Goal: Task Accomplishment & Management: Use online tool/utility

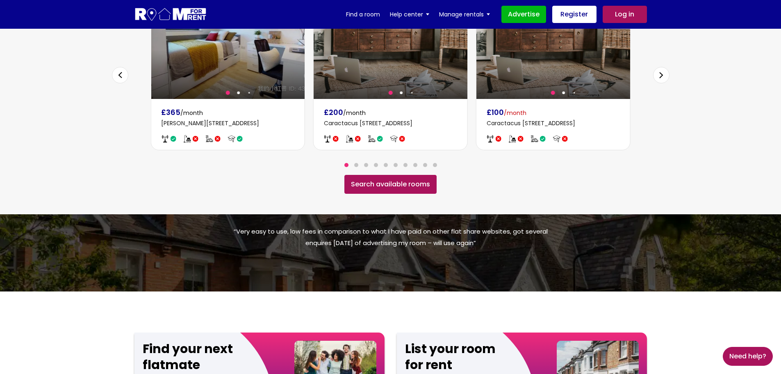
scroll to position [615, 0]
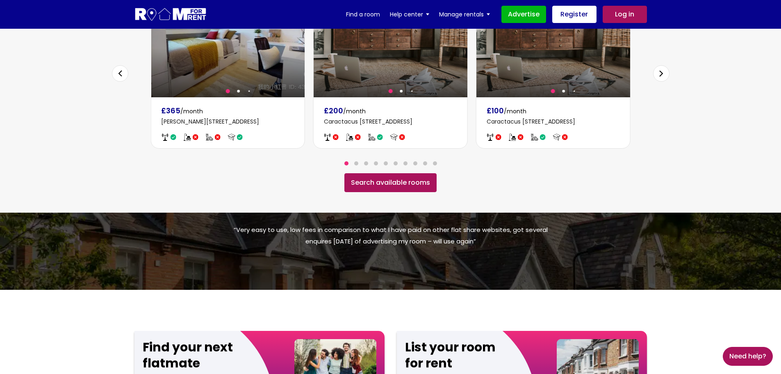
click at [394, 173] on link "Search available rooms" at bounding box center [391, 182] width 92 height 19
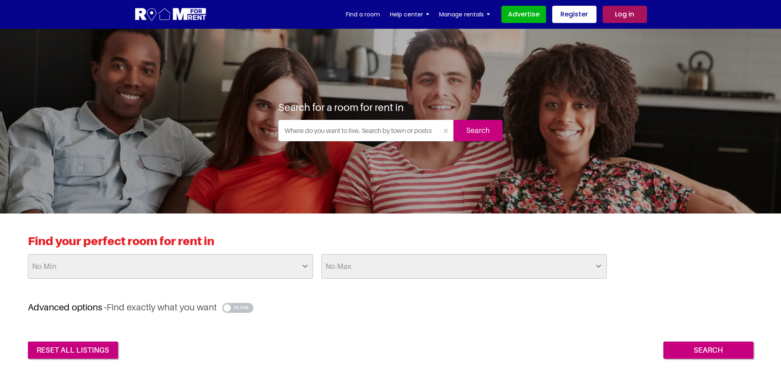
click at [359, 134] on input "text" at bounding box center [359, 130] width 160 height 21
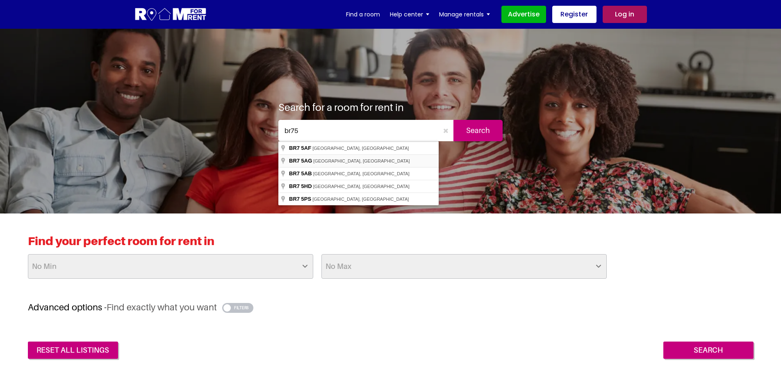
type input "[STREET_ADDRESS]"
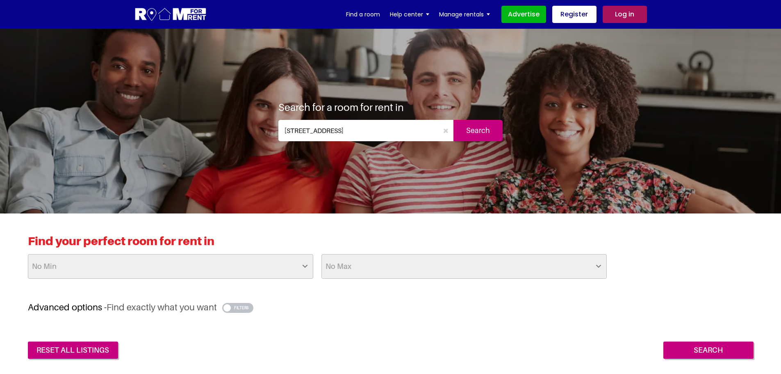
click at [477, 135] on input "Search" at bounding box center [478, 130] width 49 height 21
click at [407, 274] on select "No Max £50 £75 £100 £125 £150 £175 £200 £225 £250 £275 £300 £325 £350 £375 £400…" at bounding box center [464, 266] width 285 height 25
click at [322, 254] on select "No Max £50 £75 £100 £125 £150 £175 £200 £225 £250 £275 £300 £325 £350 £375 £400…" at bounding box center [464, 266] width 285 height 25
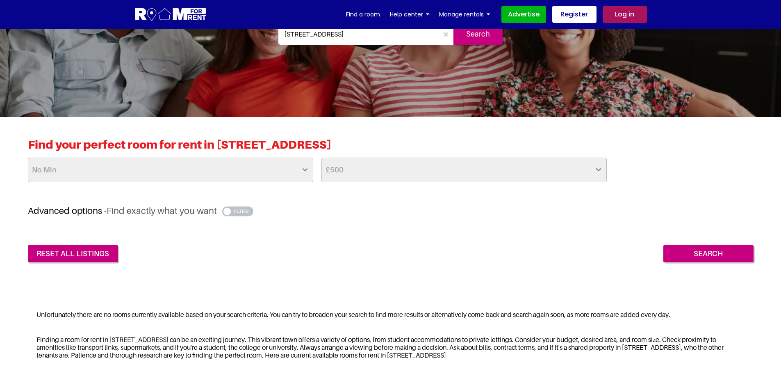
scroll to position [82, 0]
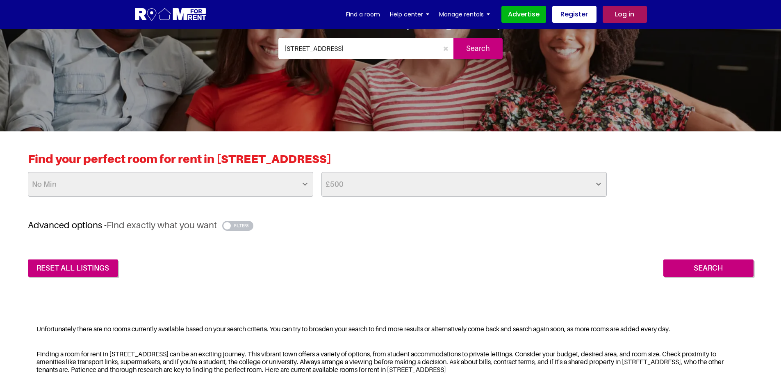
click at [373, 180] on select "No Max £50 £75 £100 £125 £150 £175 £200 £225 £250 £275 £300 £325 £350 £375 £400…" at bounding box center [464, 184] width 285 height 25
select select "975"
click at [322, 172] on select "No Max £50 £75 £100 £125 £150 £175 £200 £225 £250 £275 £300 £325 £350 £375 £400…" at bounding box center [464, 184] width 285 height 25
click at [433, 223] on h3 "Advanced options - Find exactly what you want" at bounding box center [391, 224] width 726 height 11
click at [712, 273] on input "Search" at bounding box center [709, 267] width 90 height 17
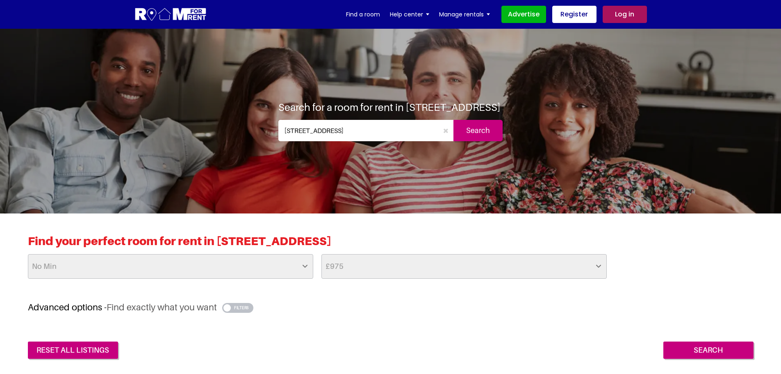
click at [263, 272] on select "No Min £25 £50 £75 £100 £125 £150 £175 £200 £225 £250 £275 £300 £325 £350 £375 …" at bounding box center [170, 266] width 285 height 25
select select "200"
click at [28, 254] on select "No Min £25 £50 £75 £100 £125 £150 £175 £200 £225 £250 £275 £300 £325 £350 £375 …" at bounding box center [170, 266] width 285 height 25
click at [719, 349] on input "Search" at bounding box center [709, 349] width 90 height 17
